Goal: Information Seeking & Learning: Learn about a topic

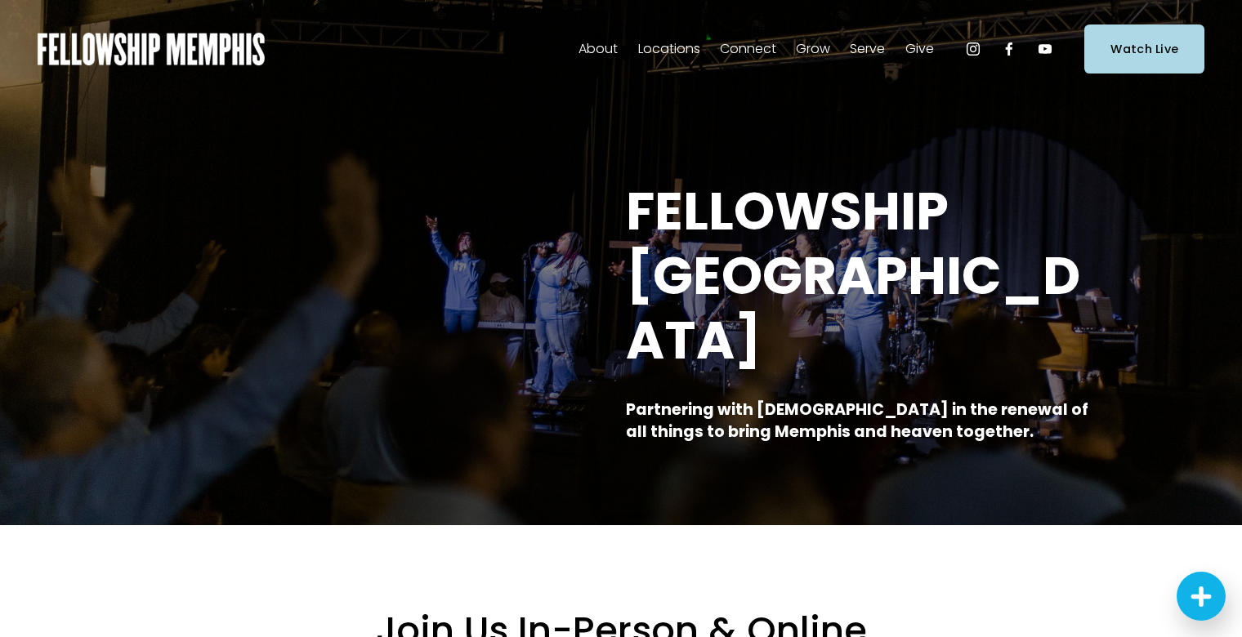
click at [0, 0] on span "Our Values" at bounding box center [0, 0] width 0 height 0
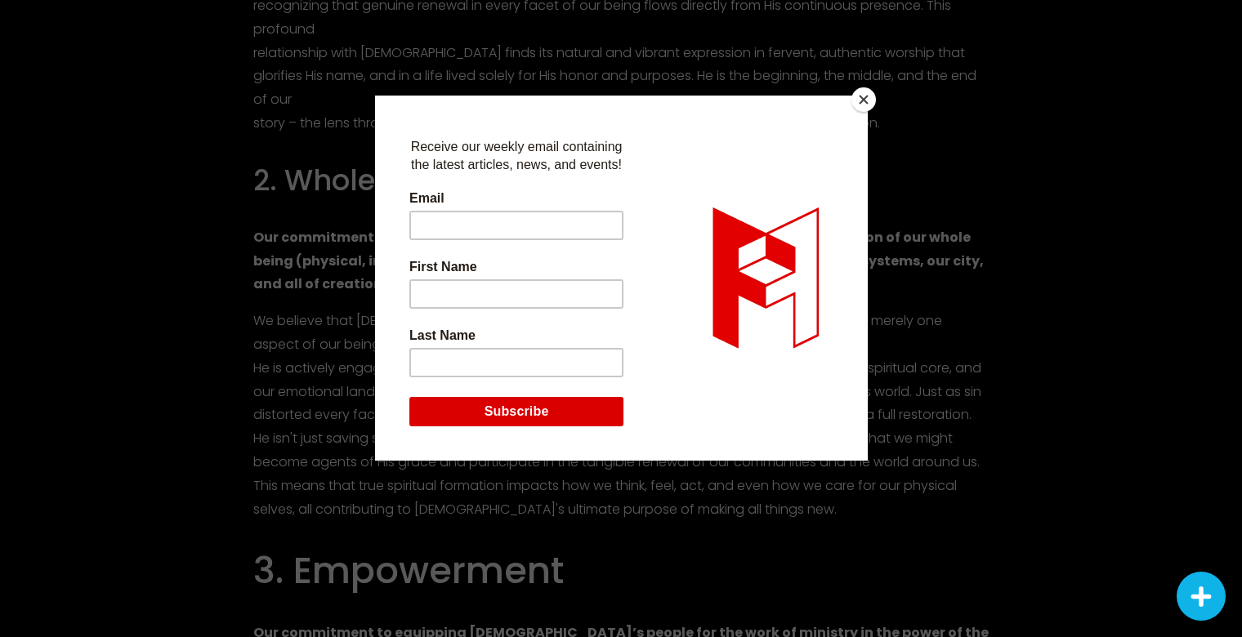
scroll to position [1199, 0]
click at [864, 99] on button "Close" at bounding box center [864, 99] width 25 height 25
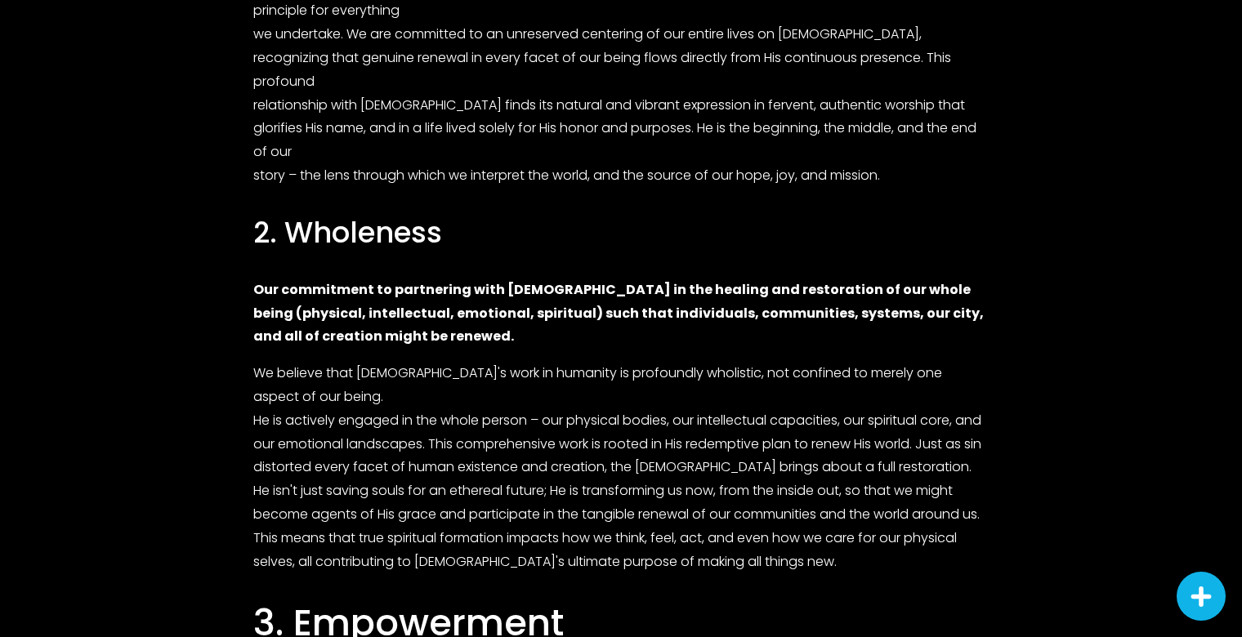
scroll to position [1156, 0]
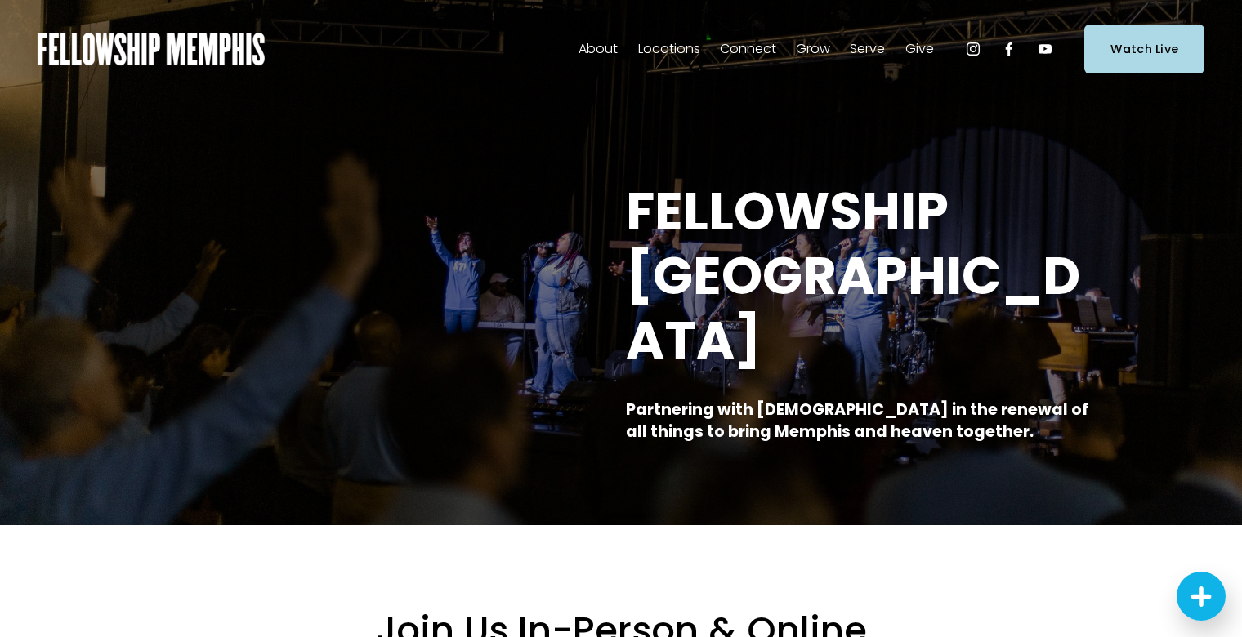
click at [0, 0] on span "Our Values" at bounding box center [0, 0] width 0 height 0
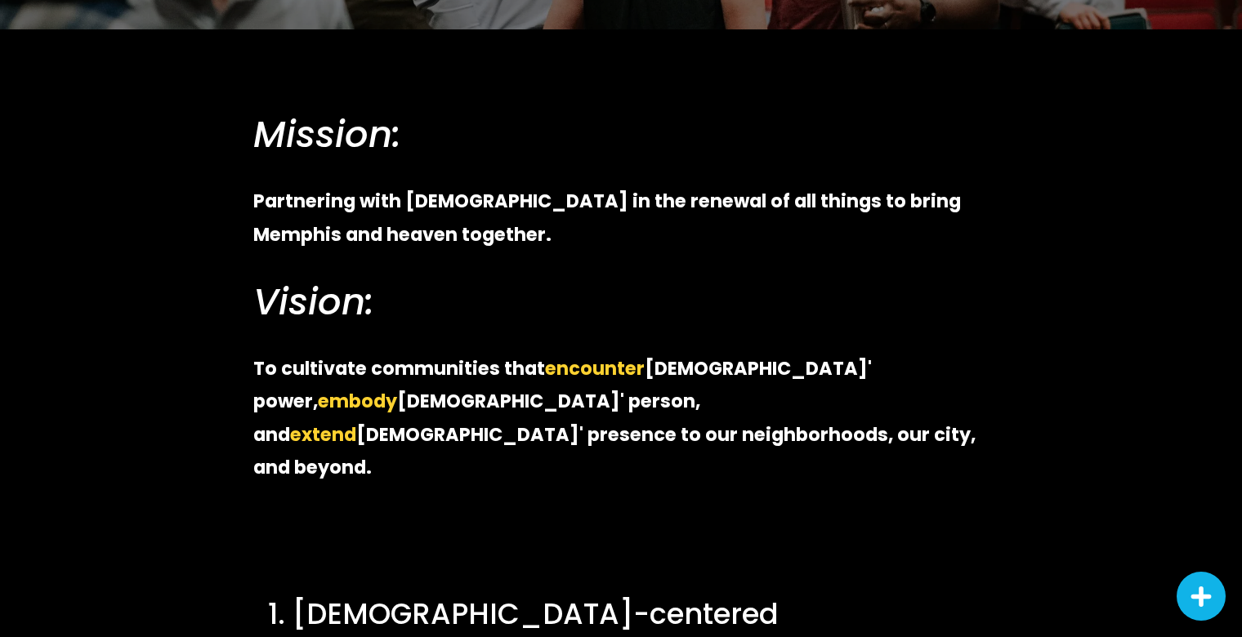
scroll to position [418, 0]
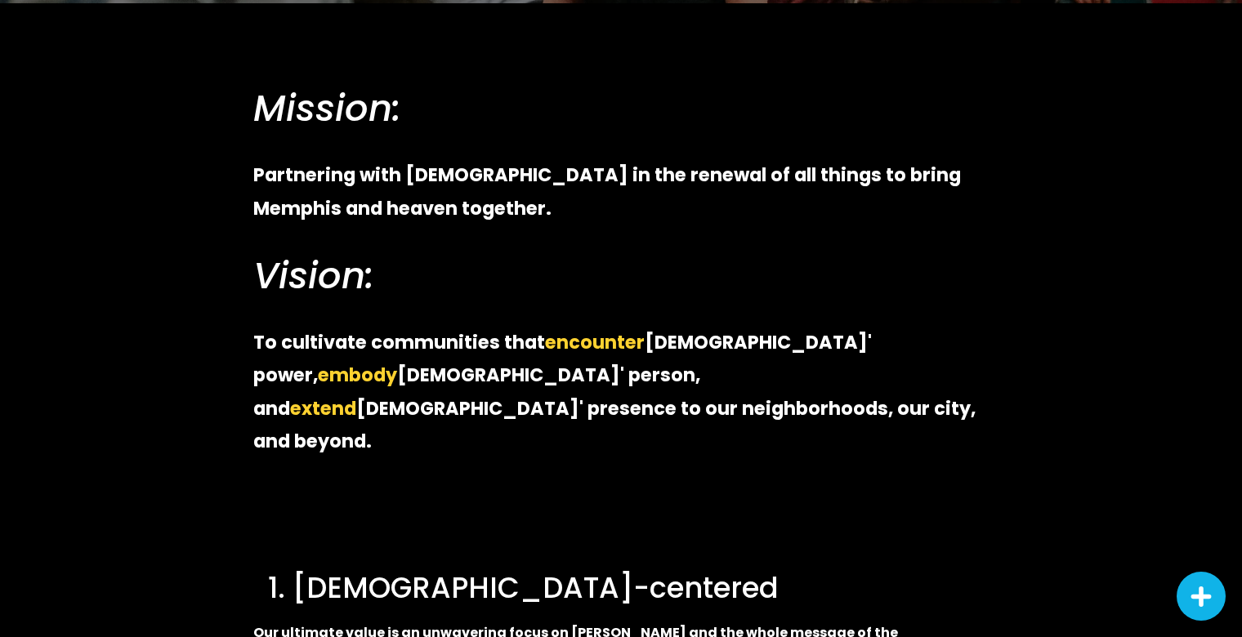
click at [401, 343] on strong "To cultivate communities that" at bounding box center [399, 342] width 292 height 26
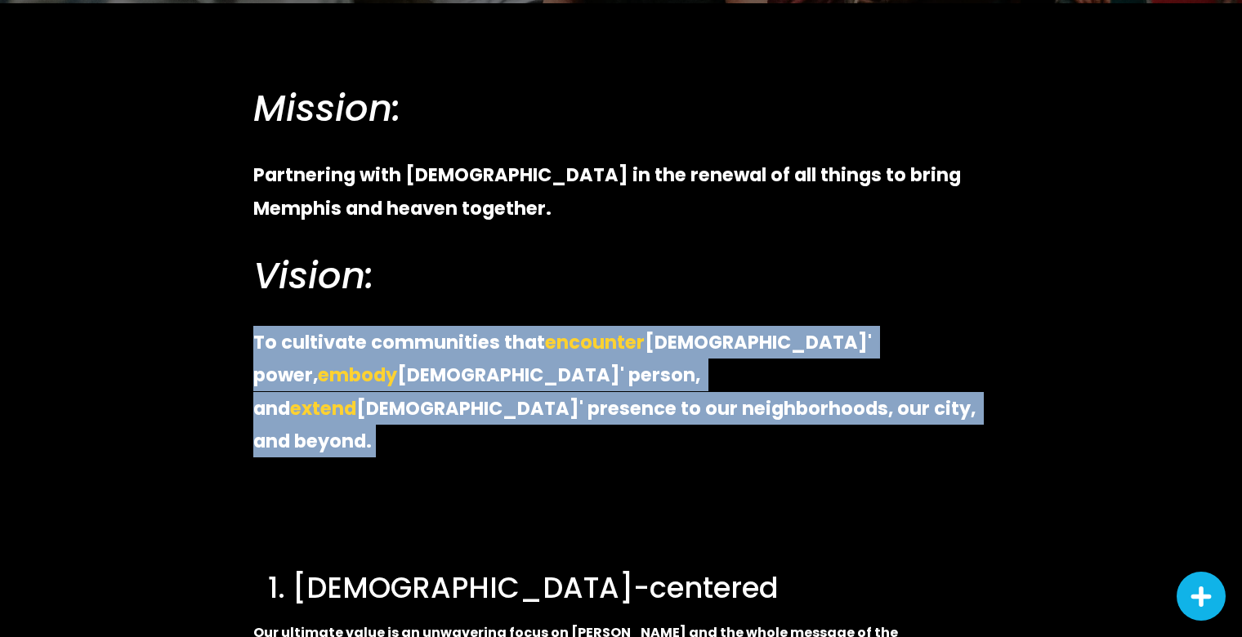
click at [401, 343] on strong "To cultivate communities that" at bounding box center [399, 342] width 292 height 26
copy div "To cultivate communities that encounter Jesus' power, embody Jesus' person, and…"
